Goal: Browse casually

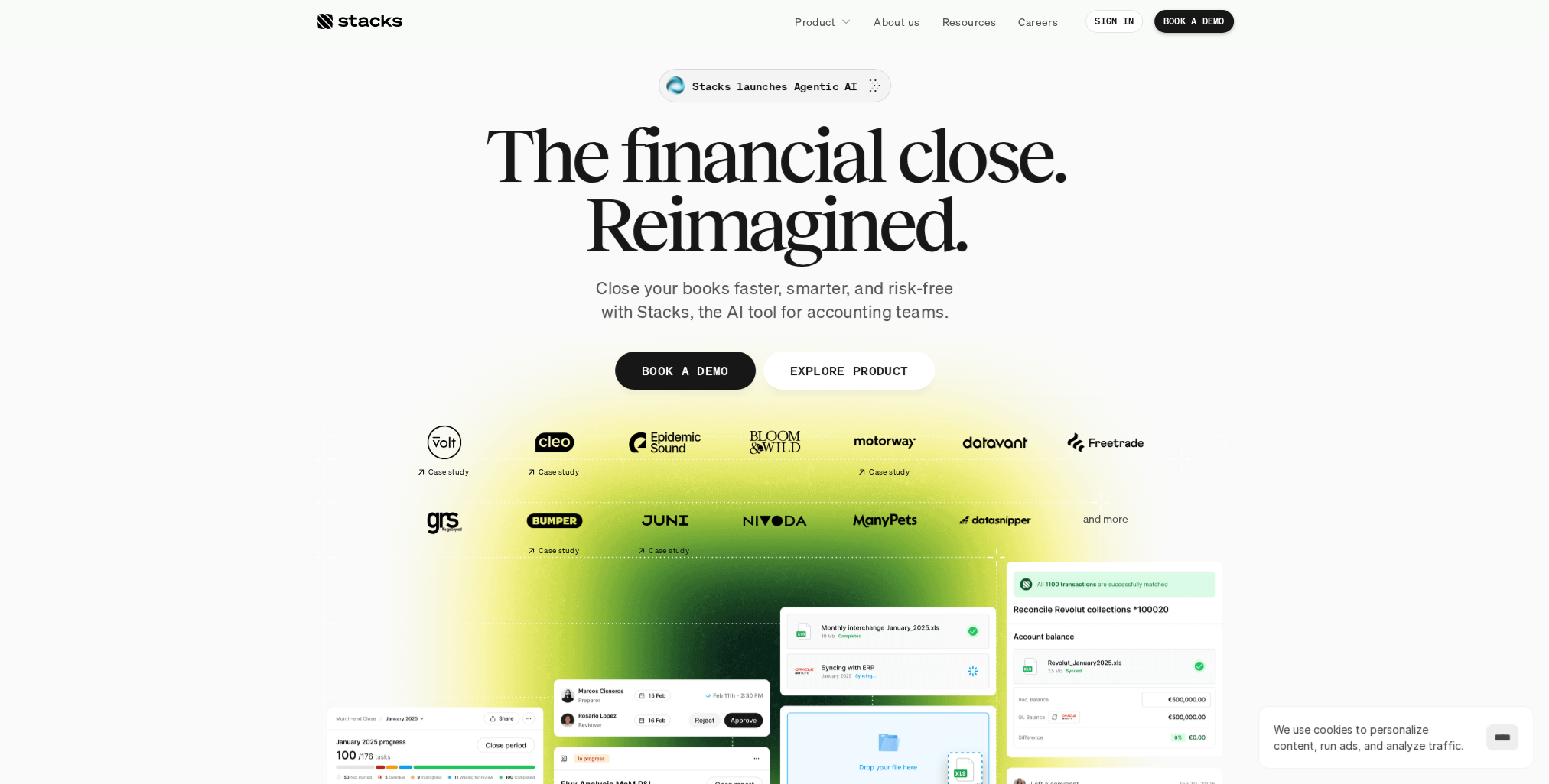
drag, startPoint x: 737, startPoint y: 90, endPoint x: 1369, endPoint y: 494, distance: 750.1
click at [1367, 503] on div at bounding box center [774, 474] width 1549 height 489
drag, startPoint x: 1331, startPoint y: 652, endPoint x: 1069, endPoint y: -56, distance: 754.9
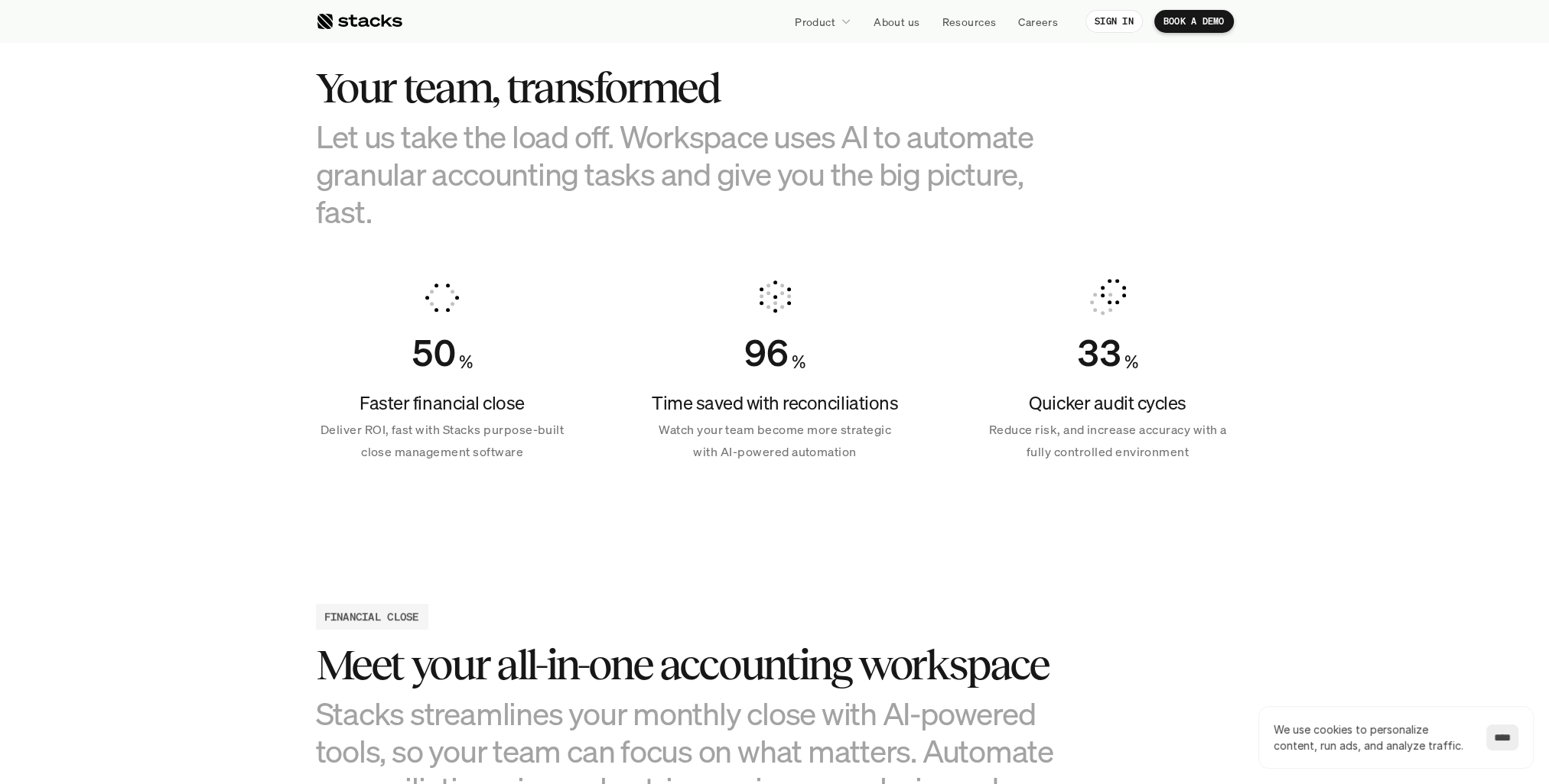
scroll to position [1070, 0]
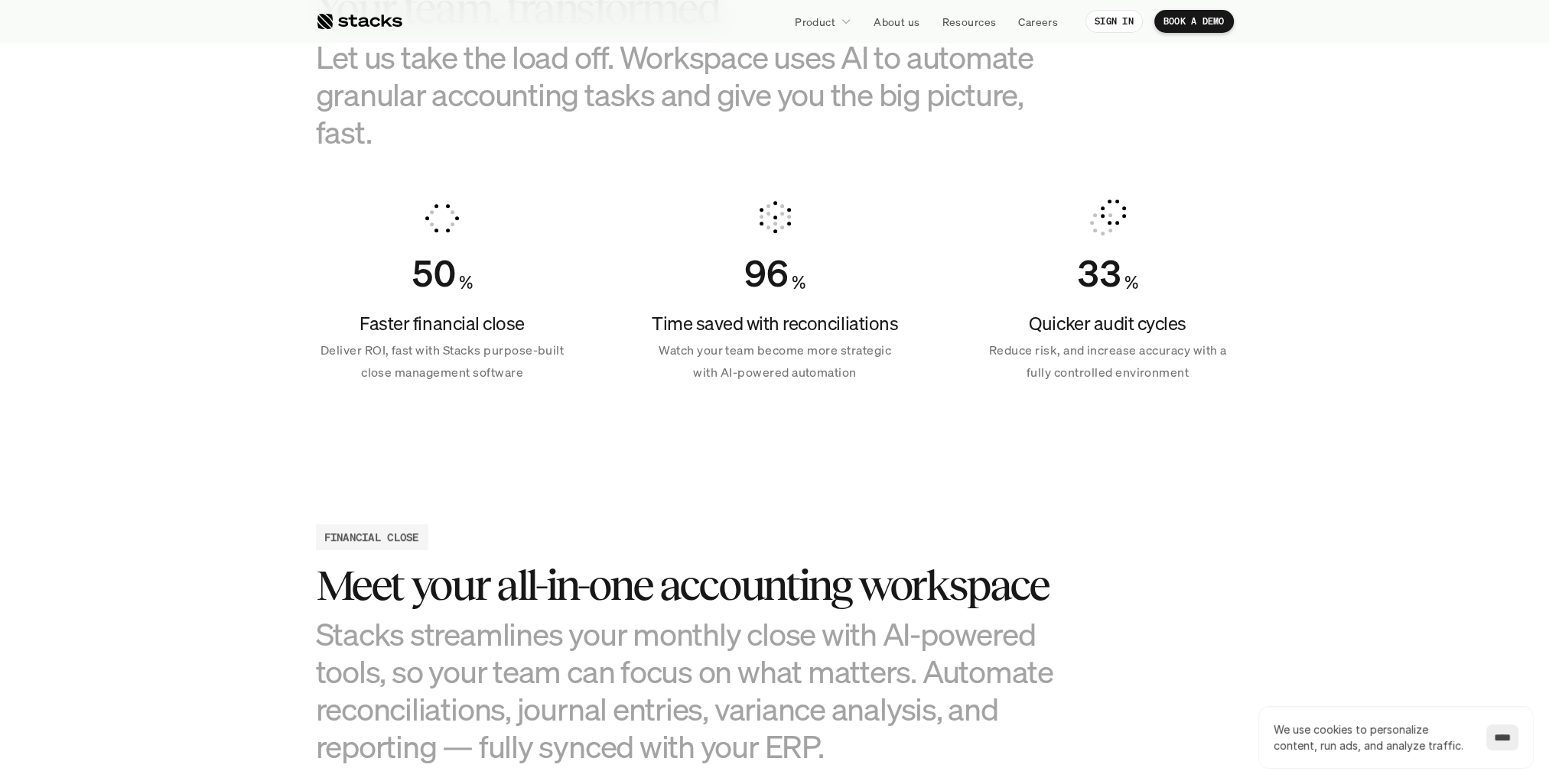
drag, startPoint x: 1434, startPoint y: 417, endPoint x: 1282, endPoint y: 371, distance: 158.8
click at [1282, 371] on section "Your team, transformed Let us take the load off. Workspace uses AI to automate …" at bounding box center [774, 178] width 1549 height 570
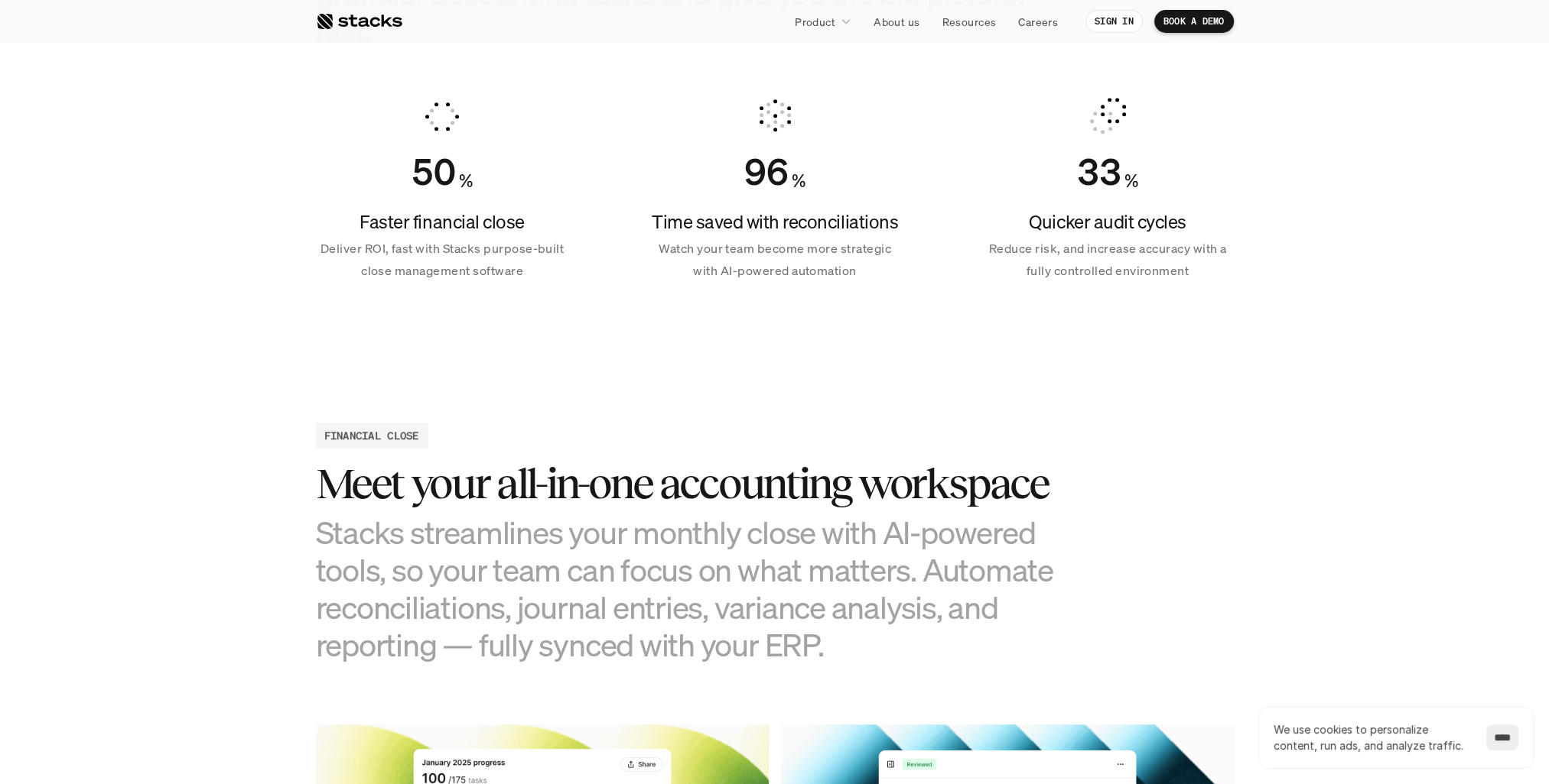
scroll to position [1147, 0]
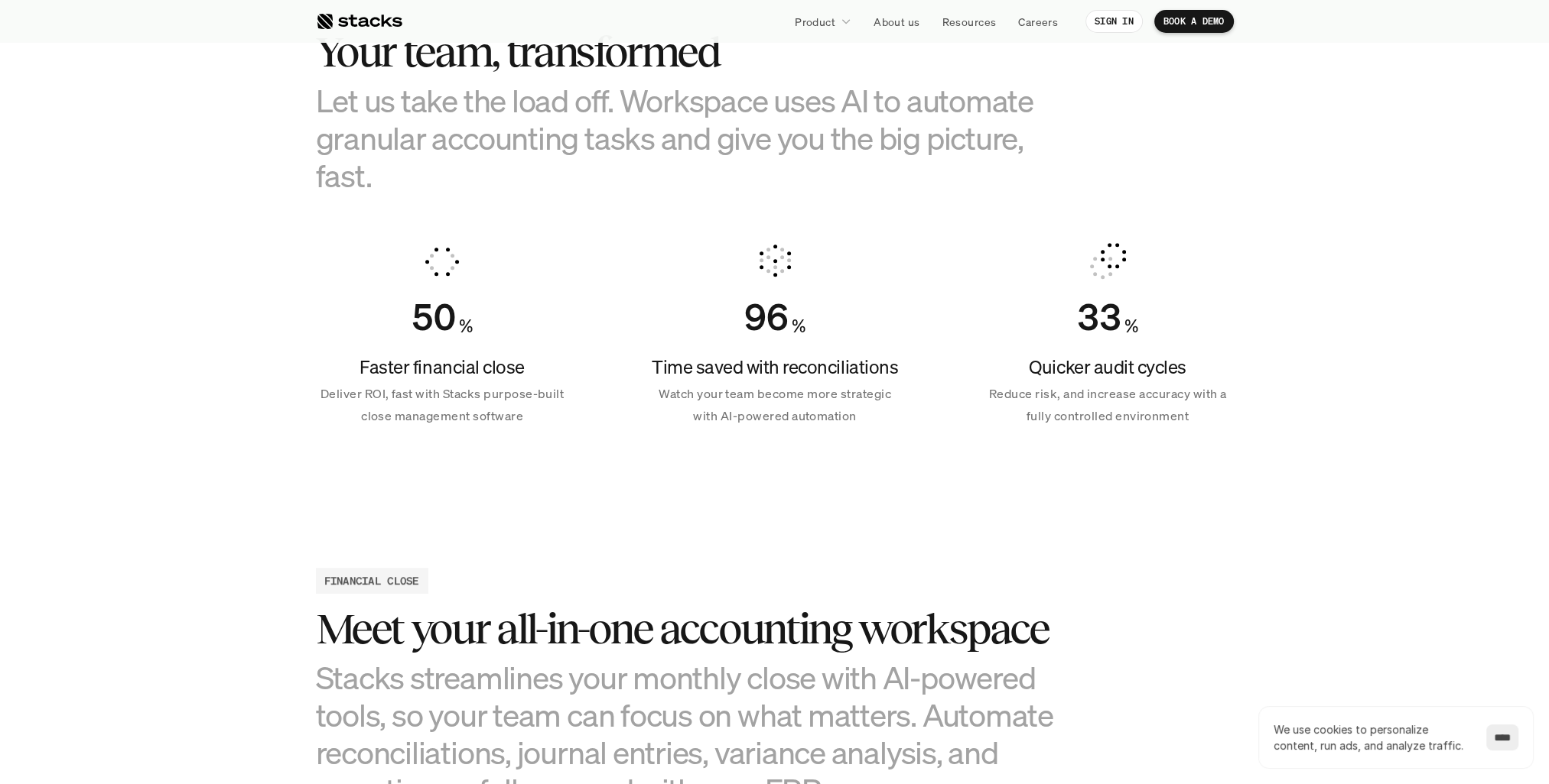
scroll to position [993, 0]
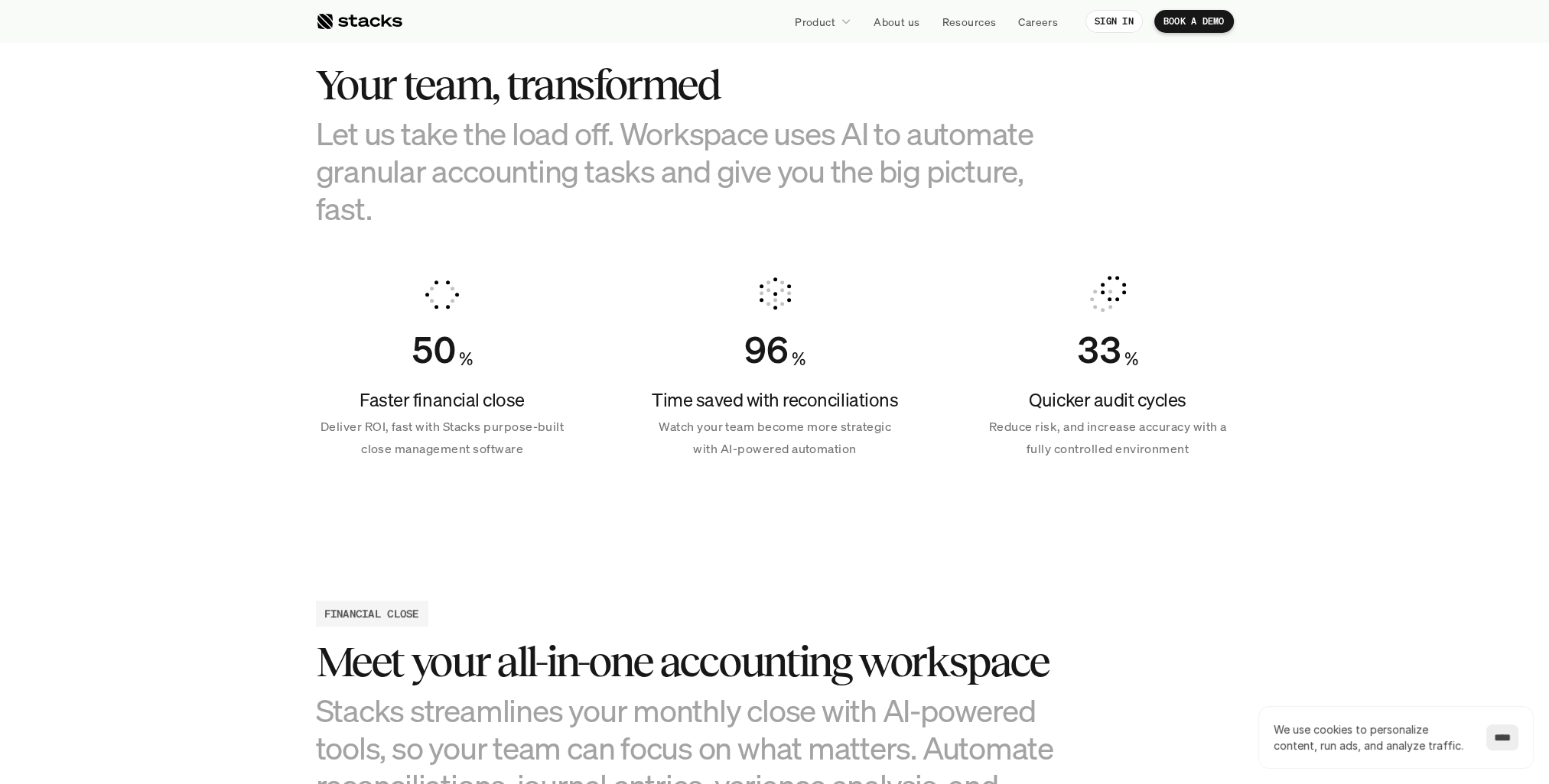
click at [112, 492] on section "Your team, transformed Let us take the load off. Workspace uses AI to automate …" at bounding box center [774, 254] width 1549 height 570
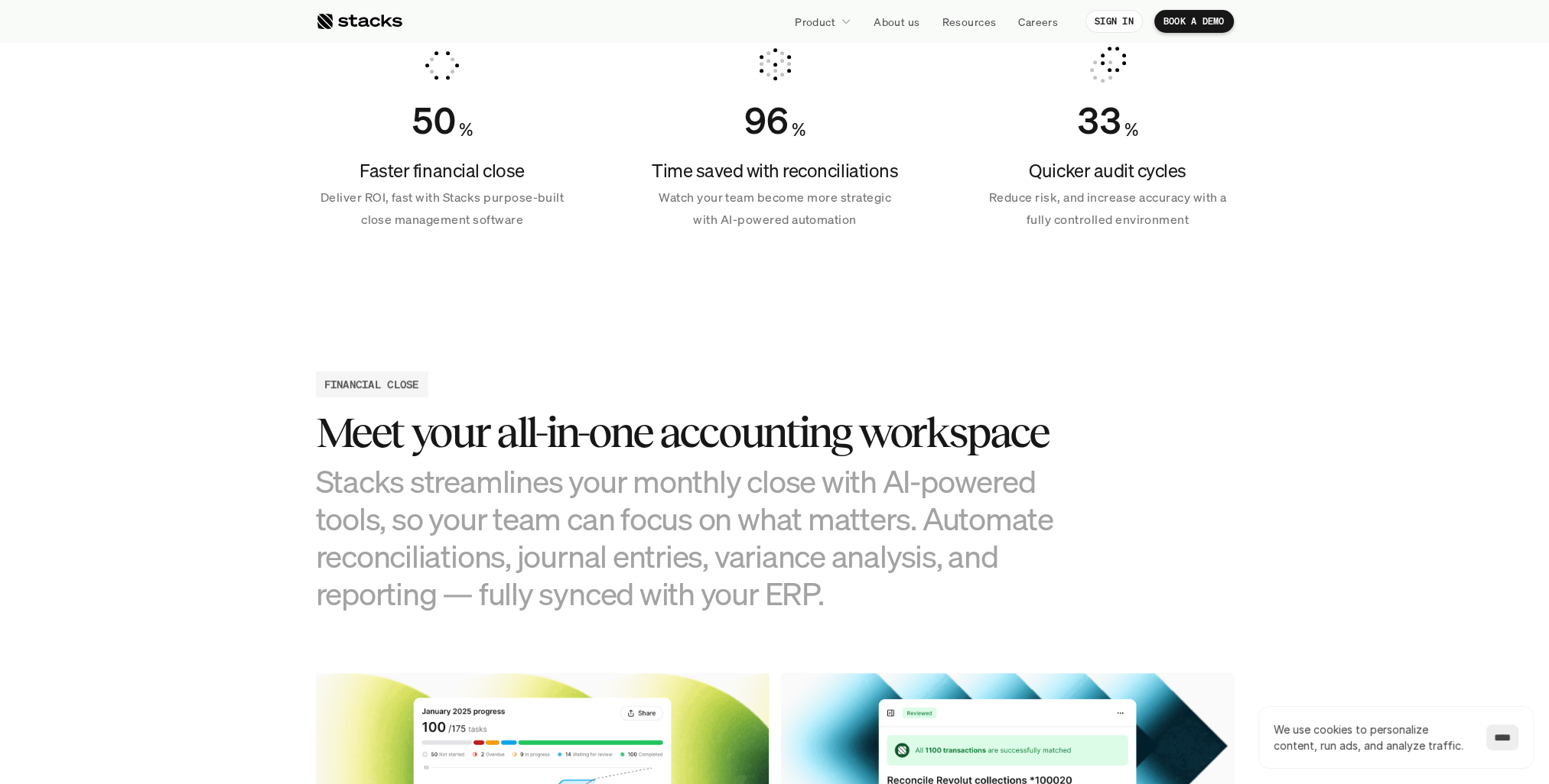
scroll to position [1147, 0]
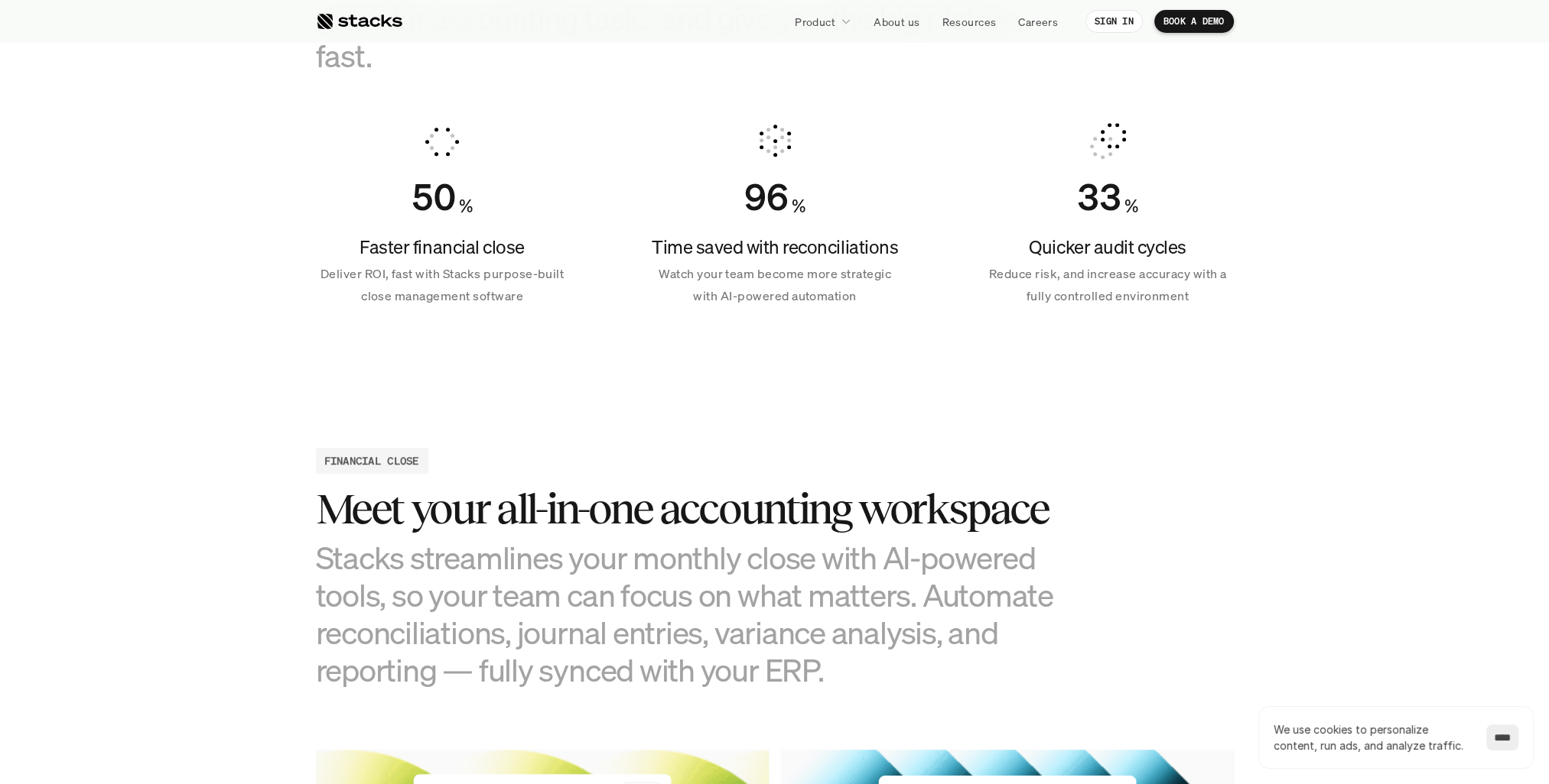
drag, startPoint x: 121, startPoint y: 483, endPoint x: 124, endPoint y: 381, distance: 102.0
click at [124, 381] on section "Your team, transformed Let us take the load off. Workspace uses AI to automate …" at bounding box center [774, 101] width 1549 height 570
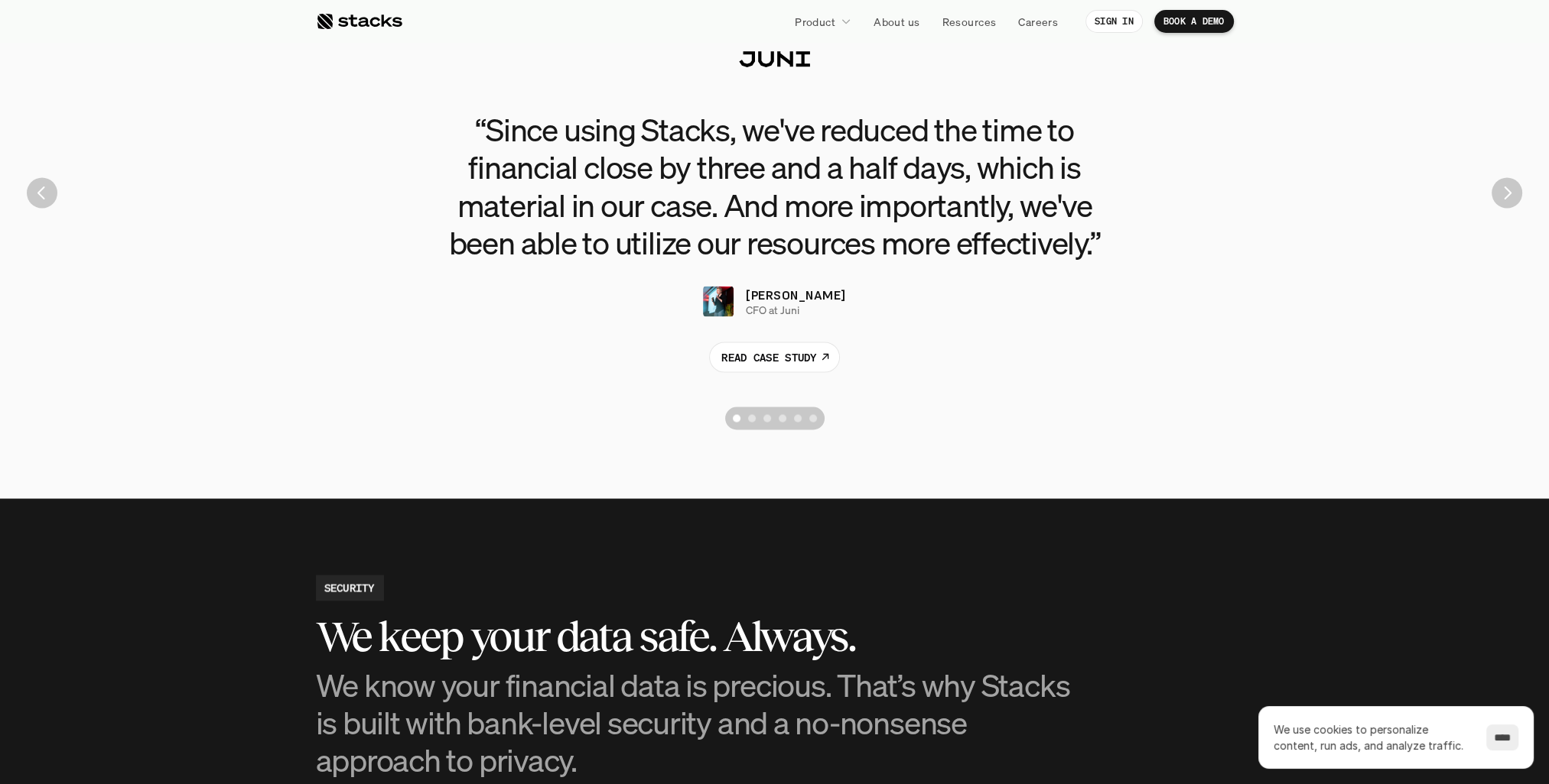
scroll to position [3363, 0]
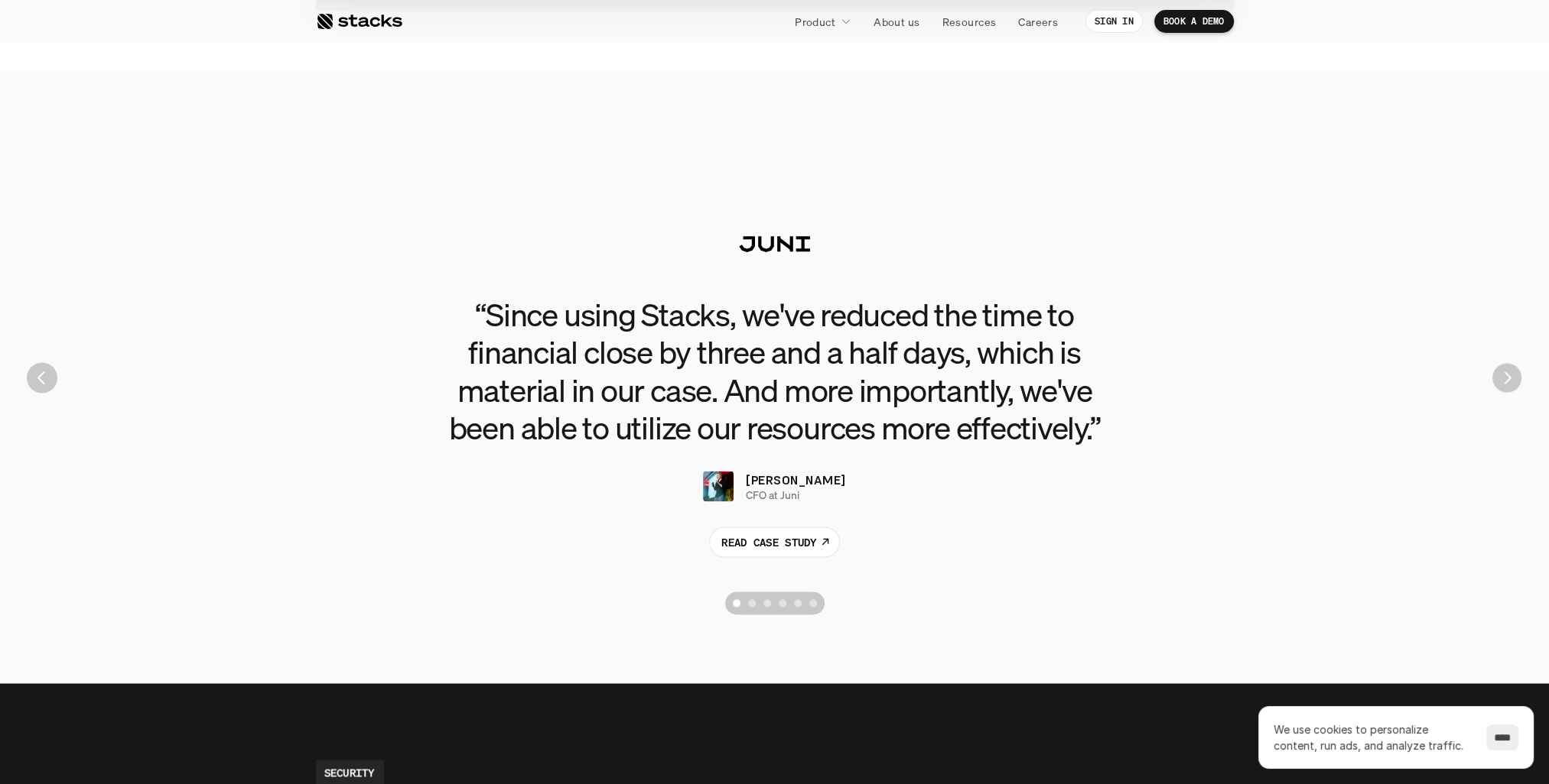
click at [1507, 380] on img "Next" at bounding box center [1506, 378] width 29 height 29
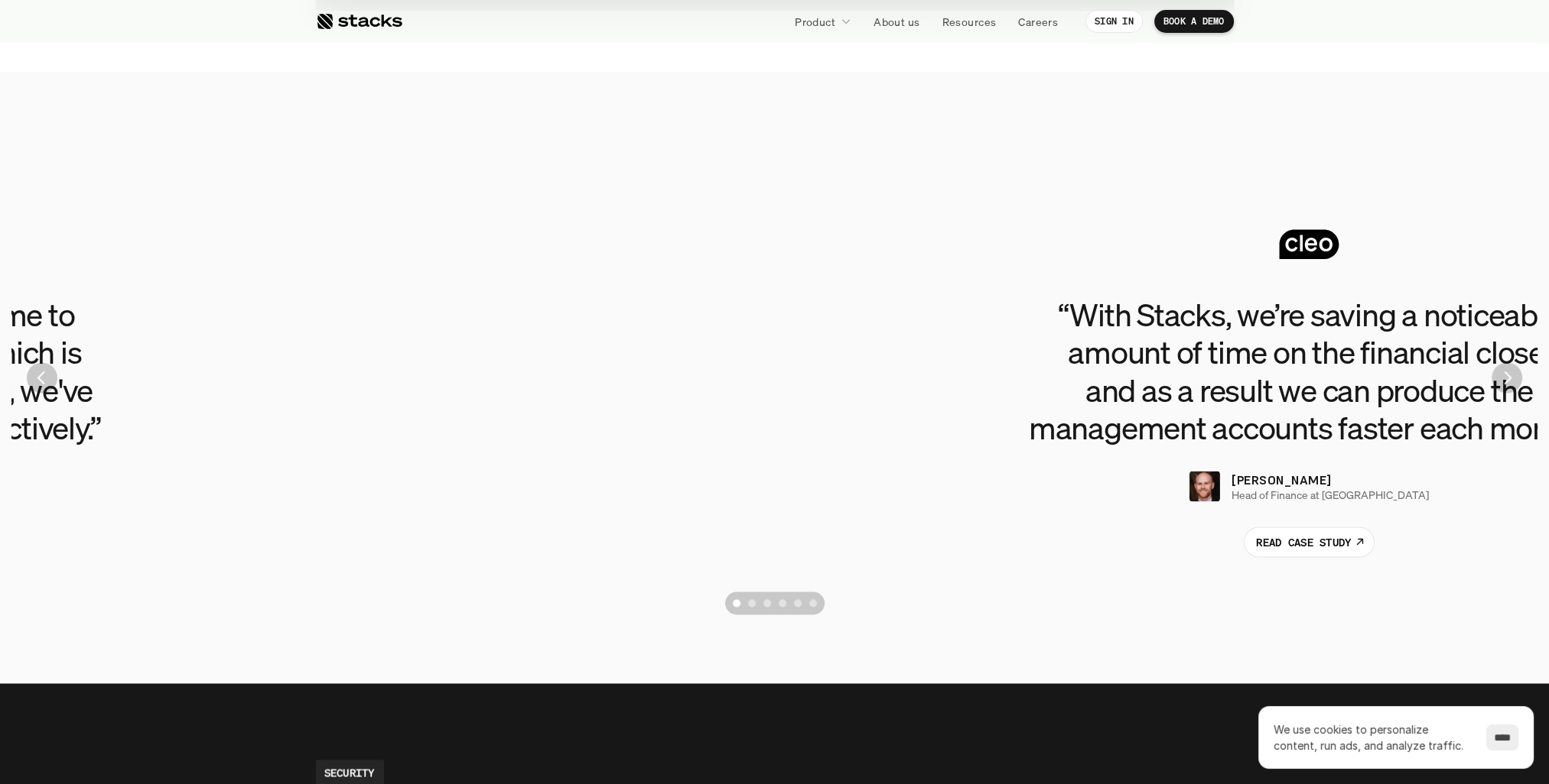
click at [1507, 380] on img "Next" at bounding box center [1507, 378] width 31 height 31
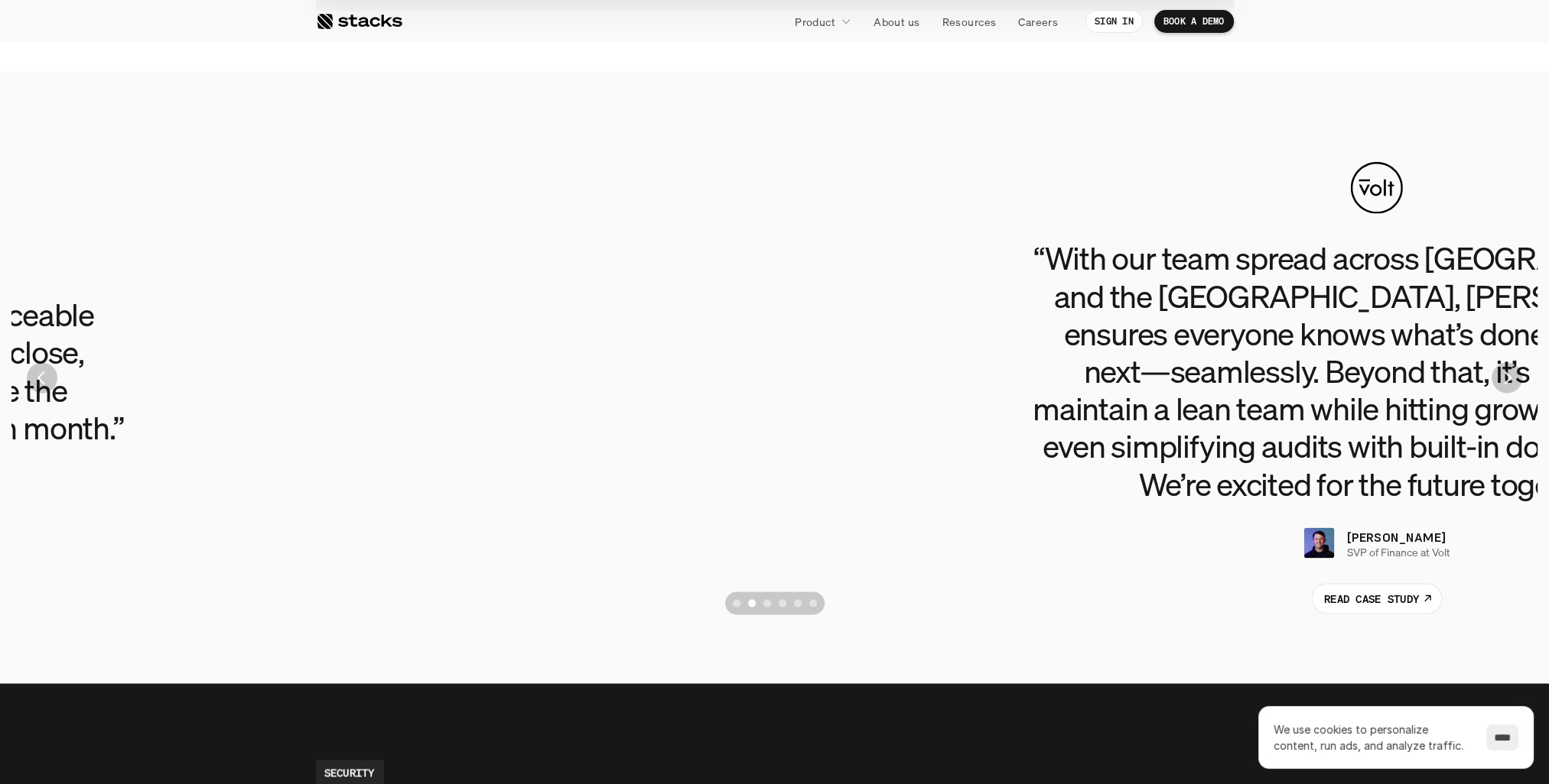
click at [1367, 374] on h3 "“With our team spread across [GEOGRAPHIC_DATA] and the [GEOGRAPHIC_DATA], [PERS…" at bounding box center [1376, 371] width 689 height 263
